Goal: Check status

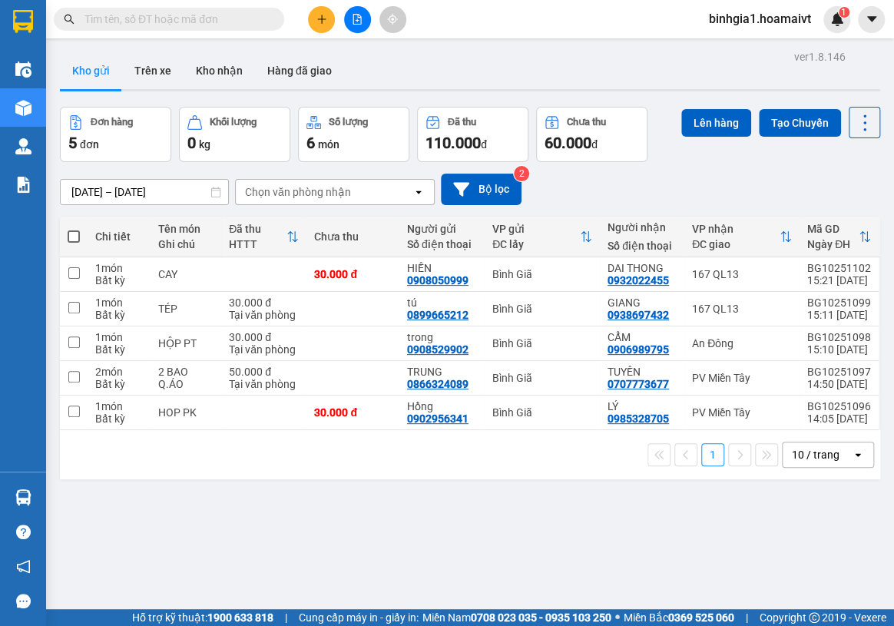
click at [124, 6] on div "Kết quả tìm kiếm ( 0 ) Bộ lọc No Data" at bounding box center [149, 19] width 299 height 27
click at [123, 26] on input "text" at bounding box center [174, 19] width 181 height 17
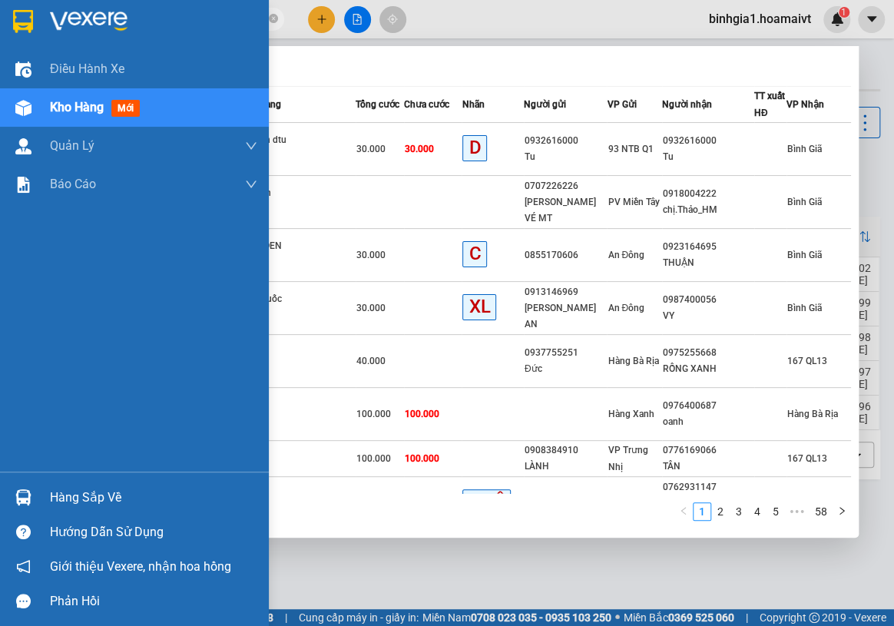
drag, startPoint x: 122, startPoint y: 15, endPoint x: 0, endPoint y: 7, distance: 122.4
click at [0, 7] on section "Kết quả tìm kiếm ( 578 ) Bộ lọc Mã ĐH Trạng thái Món hàng Tổng cước Chưa cước N…" at bounding box center [447, 313] width 894 height 626
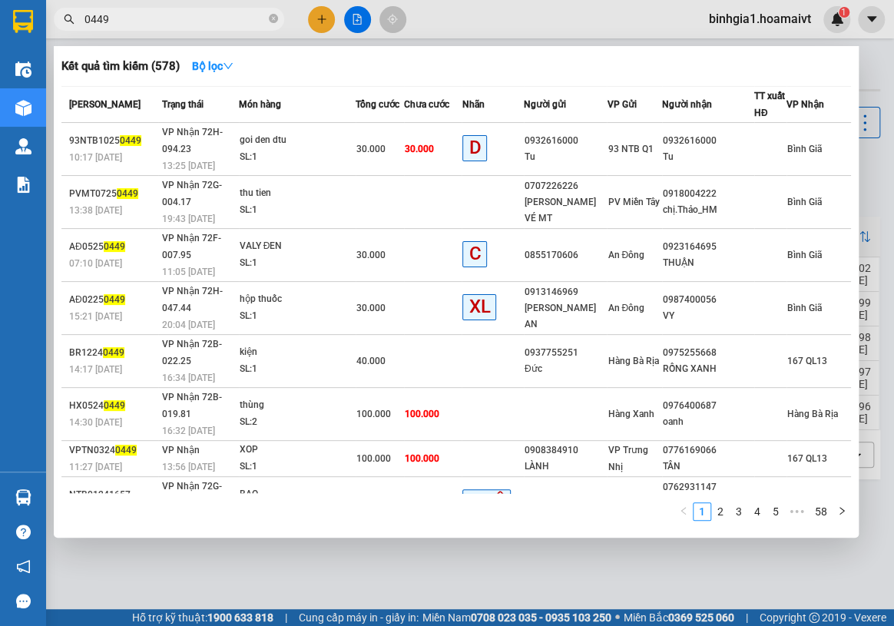
type input "2"
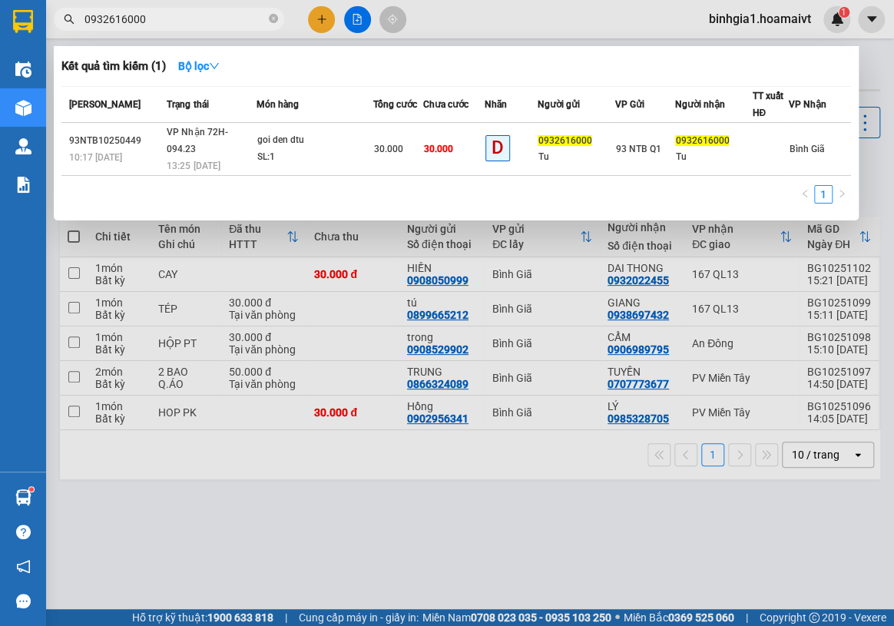
drag, startPoint x: 177, startPoint y: 21, endPoint x: 0, endPoint y: -27, distance: 183.7
click at [0, 0] on html "Kết quả tìm kiếm ( 1 ) Bộ lọc Mã ĐH Trạng thái Món hàng Tổng cước Chưa cước Nhã…" at bounding box center [447, 313] width 894 height 626
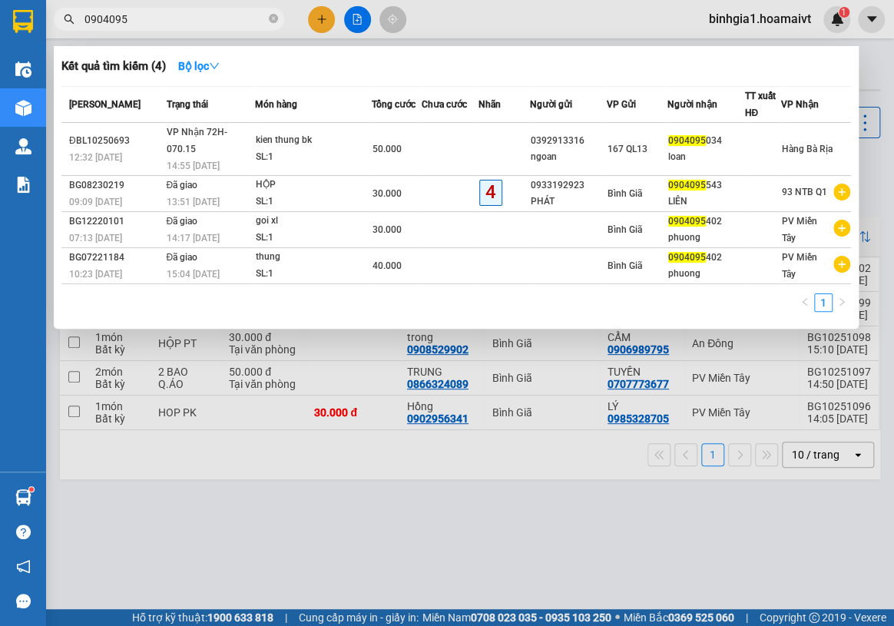
type input "0904095"
